Goal: Complete application form

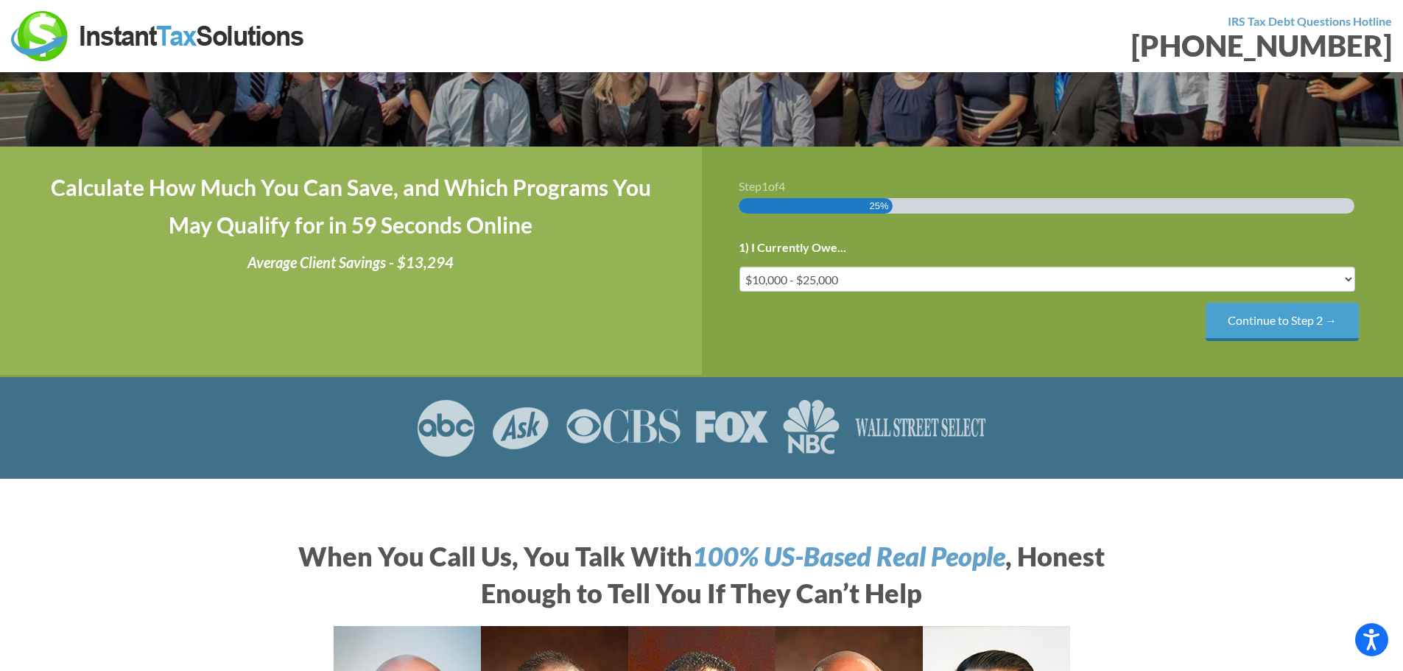
scroll to position [221, 0]
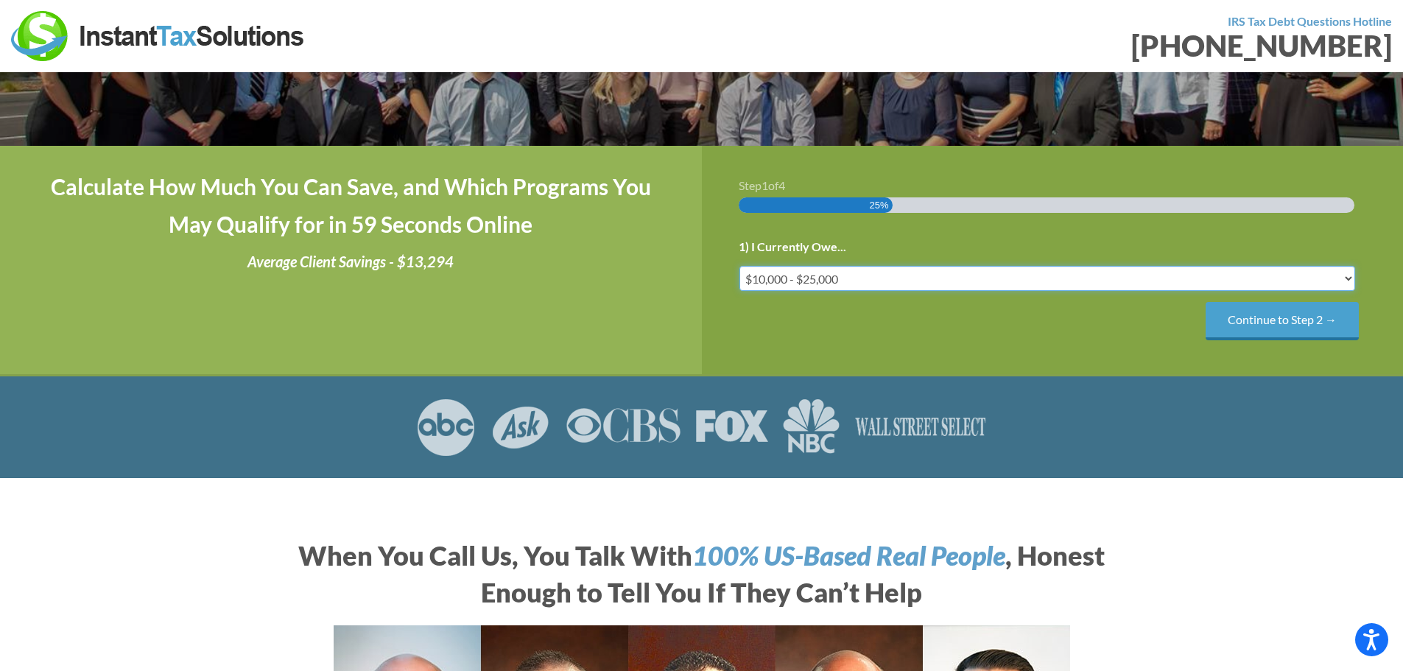
click at [832, 280] on select "Less than $10,000 $10,000 - $25,000 $25,000 - $50,000 $50,000 - $75,000 $75,000+" at bounding box center [1048, 278] width 617 height 25
click at [740, 266] on select "Less than $10,000 $10,000 - $25,000 $25,000 - $50,000 $50,000 - $75,000 $75,000+" at bounding box center [1048, 278] width 617 height 25
click at [1295, 323] on input "Continue to Step 2 →" at bounding box center [1282, 321] width 153 height 38
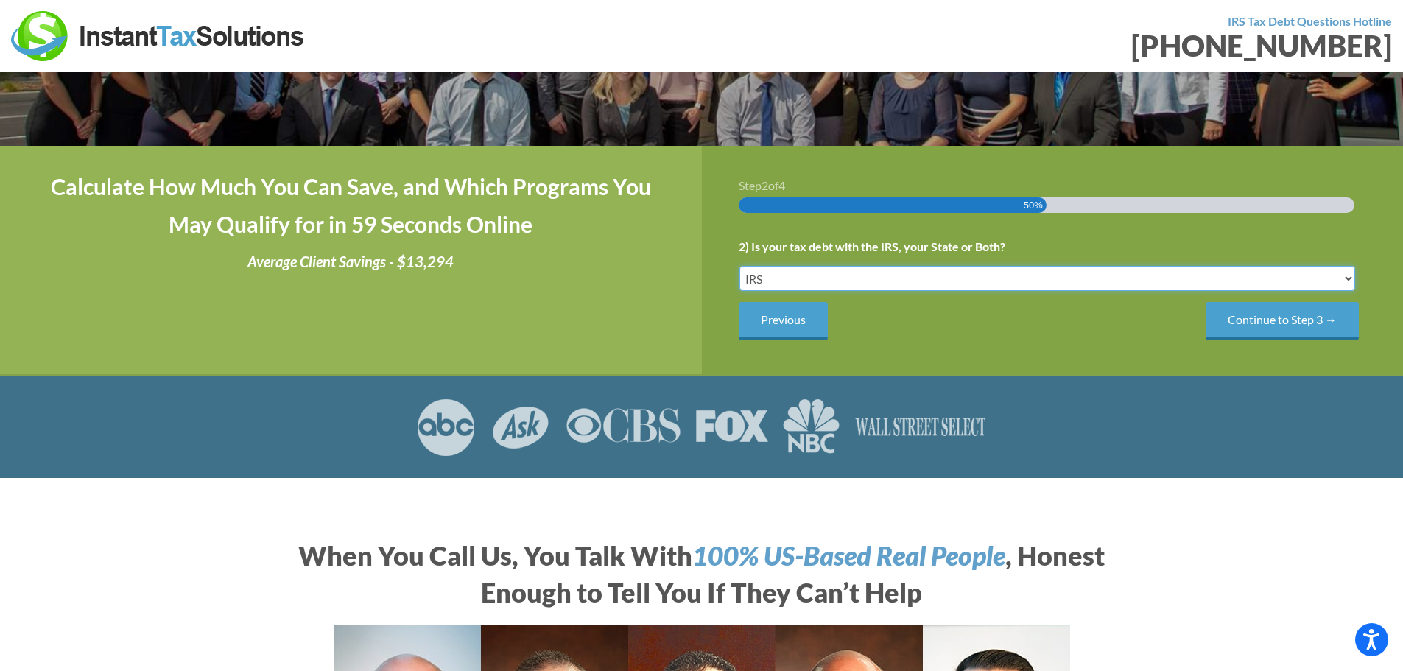
click at [849, 281] on select "IRS State Both IRS and State" at bounding box center [1048, 278] width 617 height 25
select select "Both IRS and State"
click at [740, 266] on select "IRS State Both IRS and State" at bounding box center [1048, 278] width 617 height 25
click at [1287, 333] on input "Continue to Step 3 →" at bounding box center [1282, 321] width 153 height 38
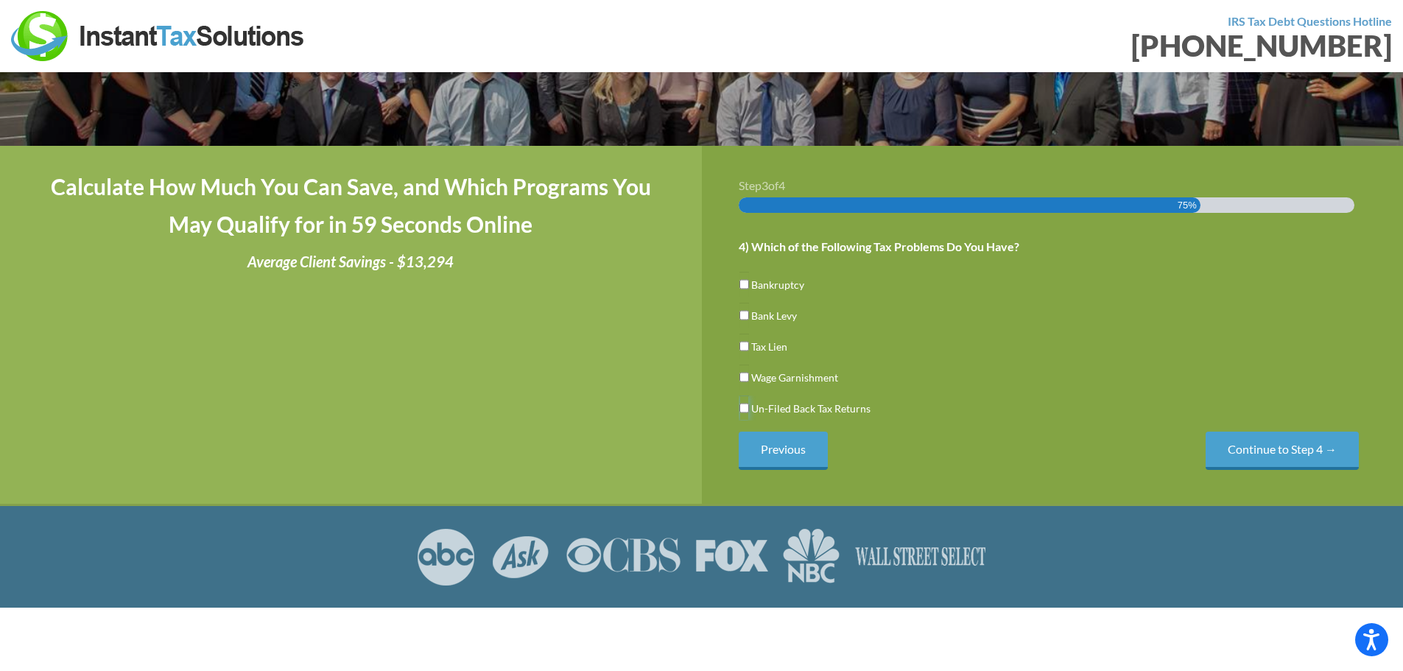
click at [742, 410] on input "Un-Filed Back Tax Returns" at bounding box center [745, 408] width 10 height 25
checkbox input "true"
click at [1269, 460] on input "Continue to Step 4 →" at bounding box center [1282, 451] width 153 height 38
